Goal: Transaction & Acquisition: Purchase product/service

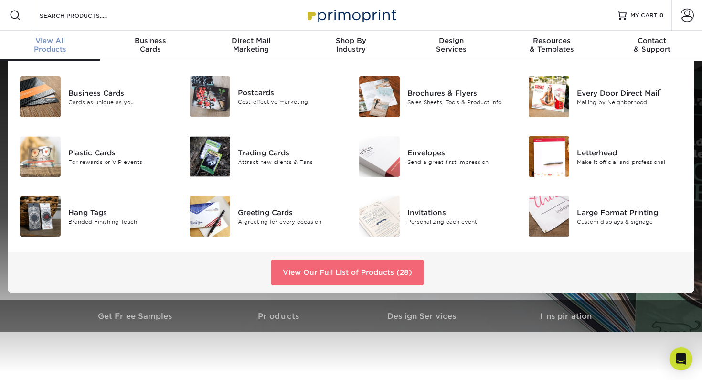
click at [303, 269] on link "View Our Full List of Products (28)" at bounding box center [347, 272] width 152 height 26
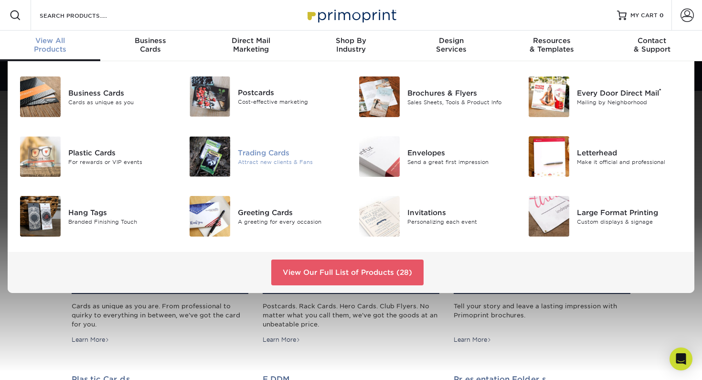
click at [241, 151] on div "Trading Cards" at bounding box center [291, 152] width 106 height 11
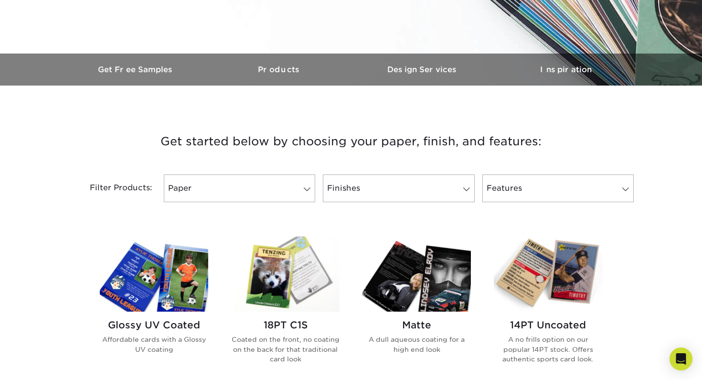
scroll to position [246, 0]
click at [513, 190] on link "Features" at bounding box center [558, 189] width 151 height 28
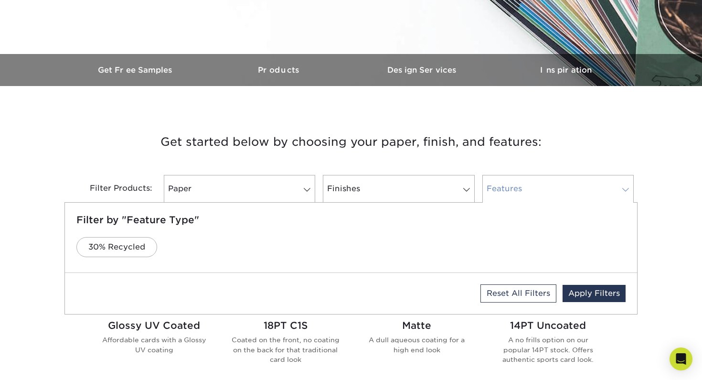
click at [513, 190] on link "Features" at bounding box center [558, 189] width 151 height 28
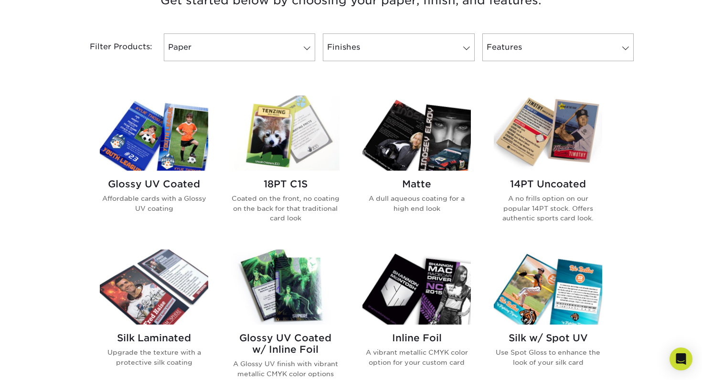
scroll to position [243, 0]
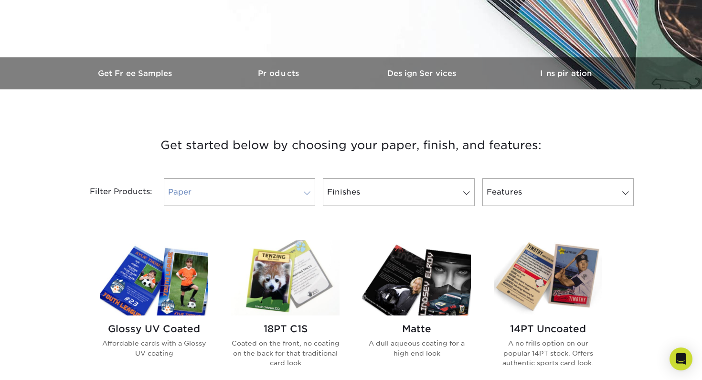
click at [279, 194] on link "Paper" at bounding box center [239, 192] width 151 height 28
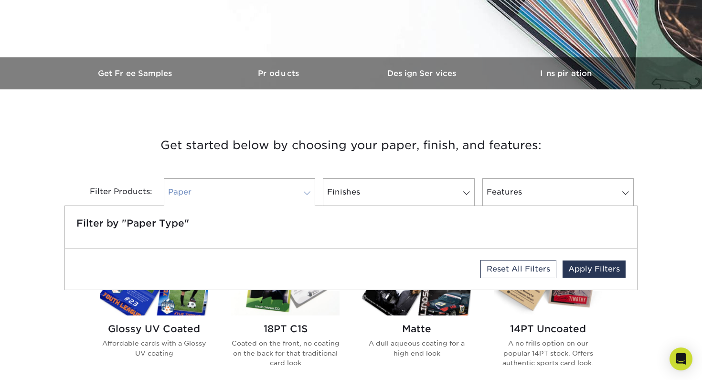
click at [279, 193] on link "Paper" at bounding box center [239, 192] width 151 height 28
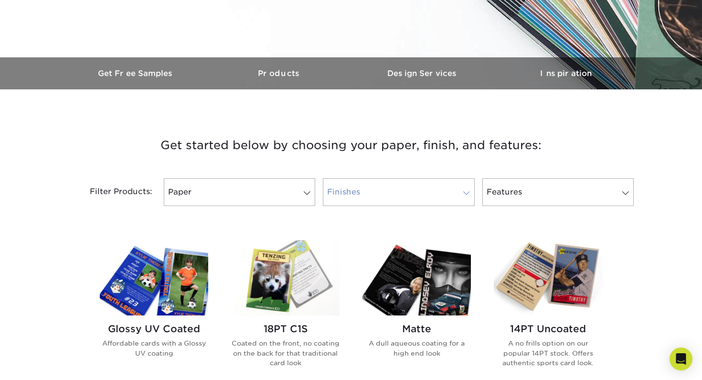
click at [343, 192] on link "Finishes" at bounding box center [398, 192] width 151 height 28
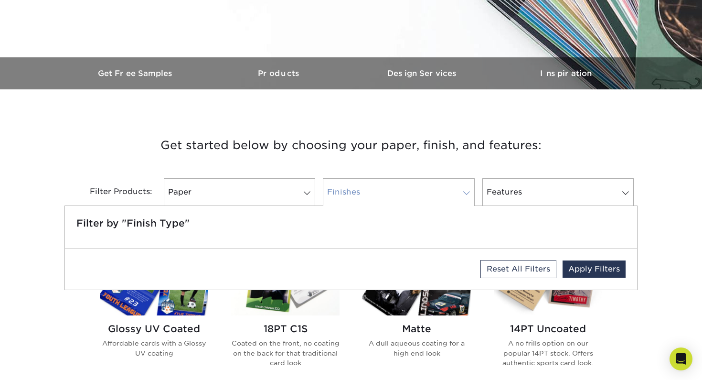
click at [342, 192] on link "Finishes" at bounding box center [398, 192] width 151 height 28
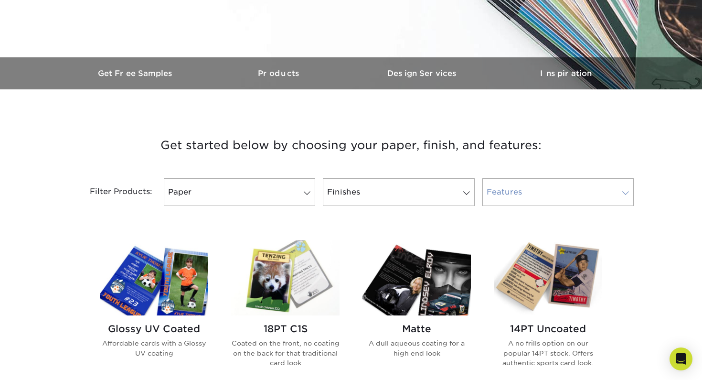
click at [495, 195] on link "Features" at bounding box center [558, 192] width 151 height 28
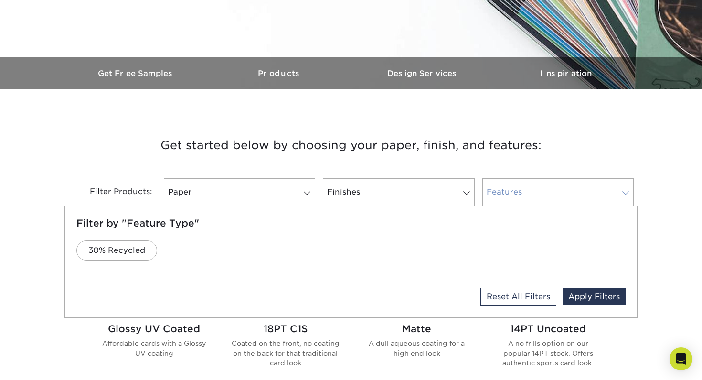
click at [495, 195] on link "Features" at bounding box center [558, 192] width 151 height 28
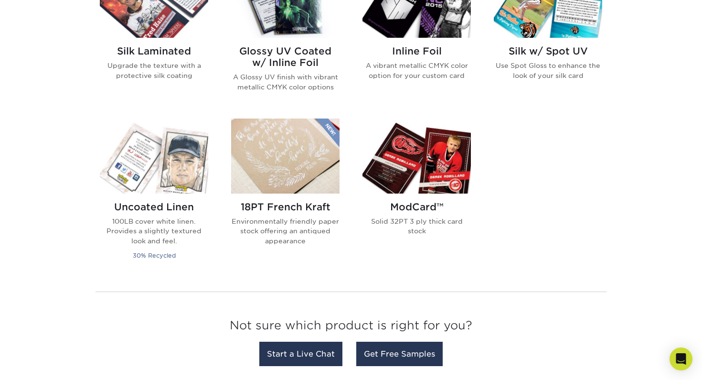
scroll to position [681, 0]
